Goal: Find specific page/section: Find specific page/section

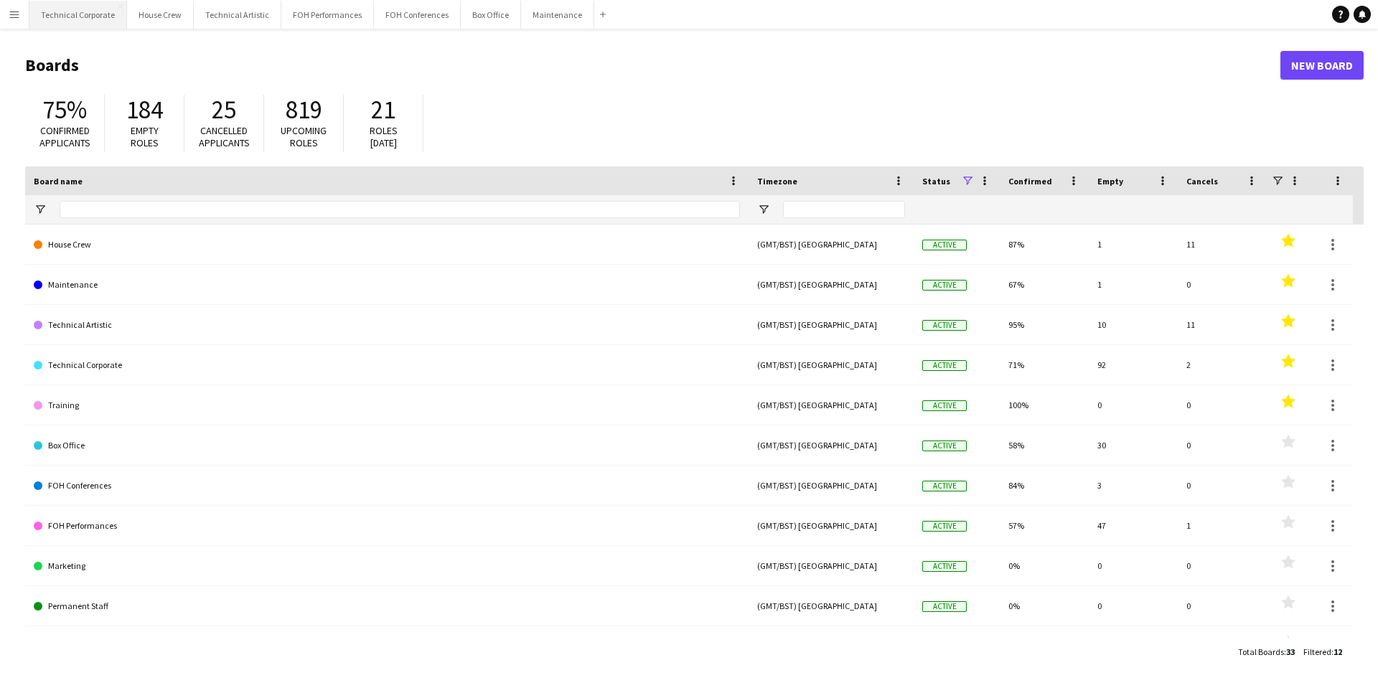
click at [57, 20] on button "Technical Corporate Close" at bounding box center [78, 15] width 98 height 28
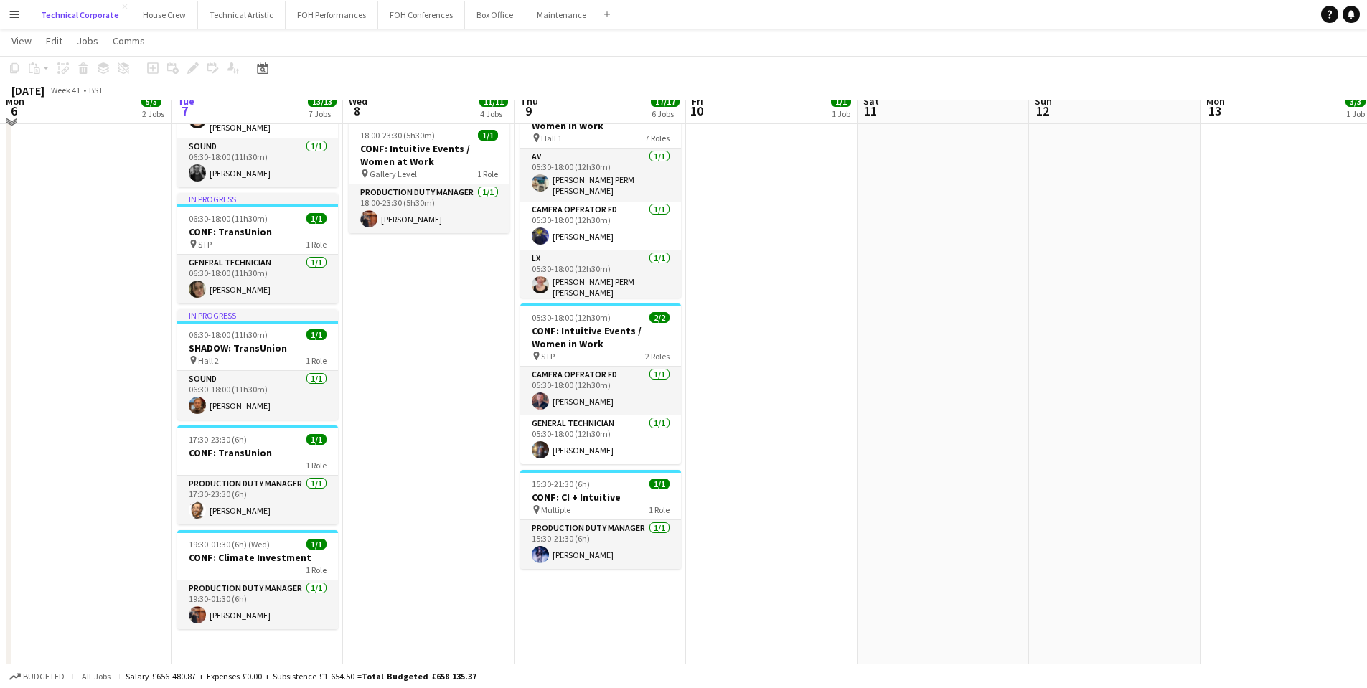
scroll to position [539, 0]
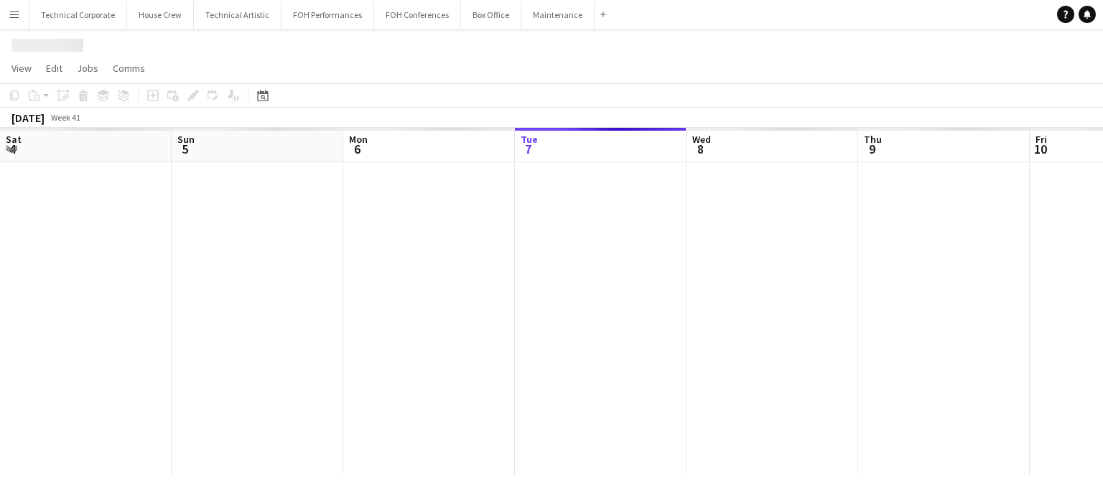
scroll to position [0, 343]
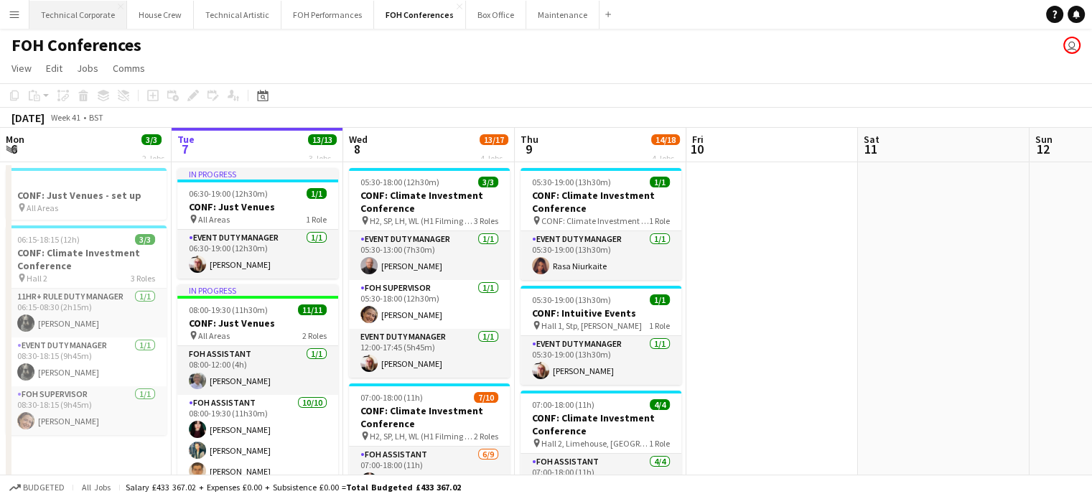
click at [86, 17] on button "Technical Corporate Close" at bounding box center [78, 15] width 98 height 28
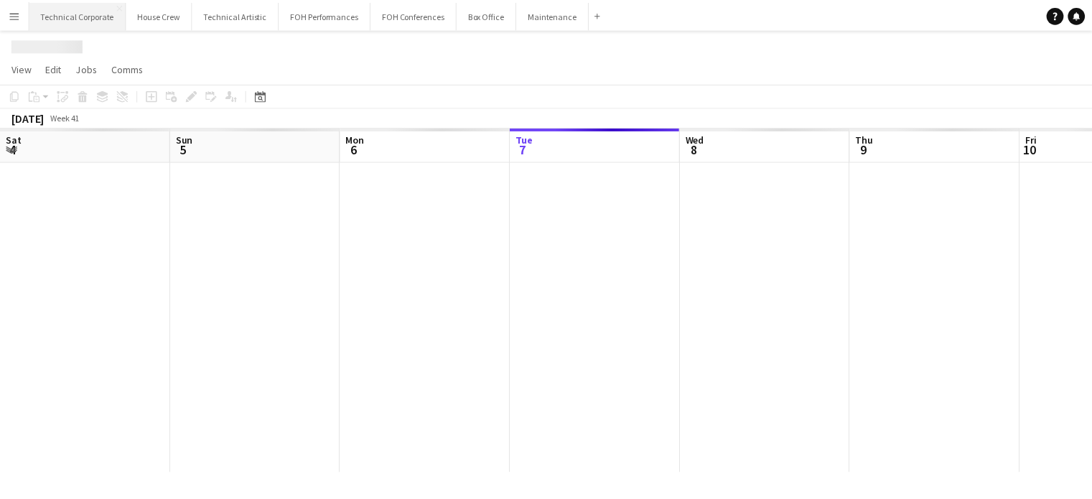
scroll to position [0, 343]
